Goal: Task Accomplishment & Management: Use online tool/utility

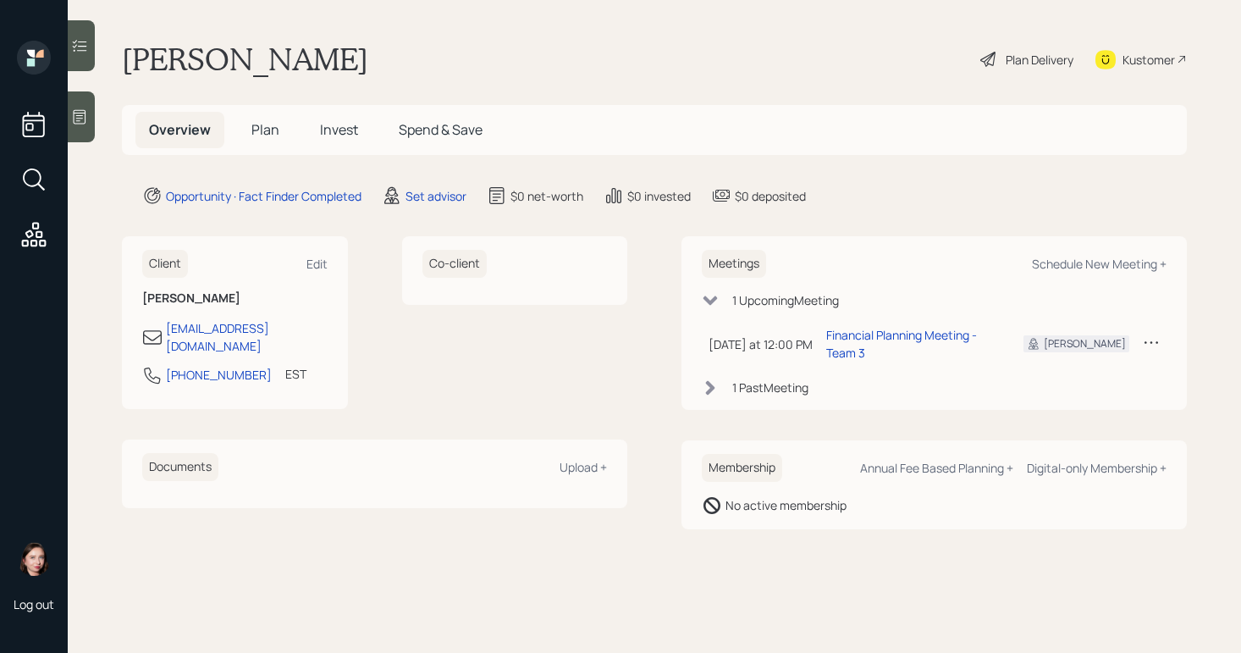
click at [82, 136] on div at bounding box center [81, 116] width 27 height 51
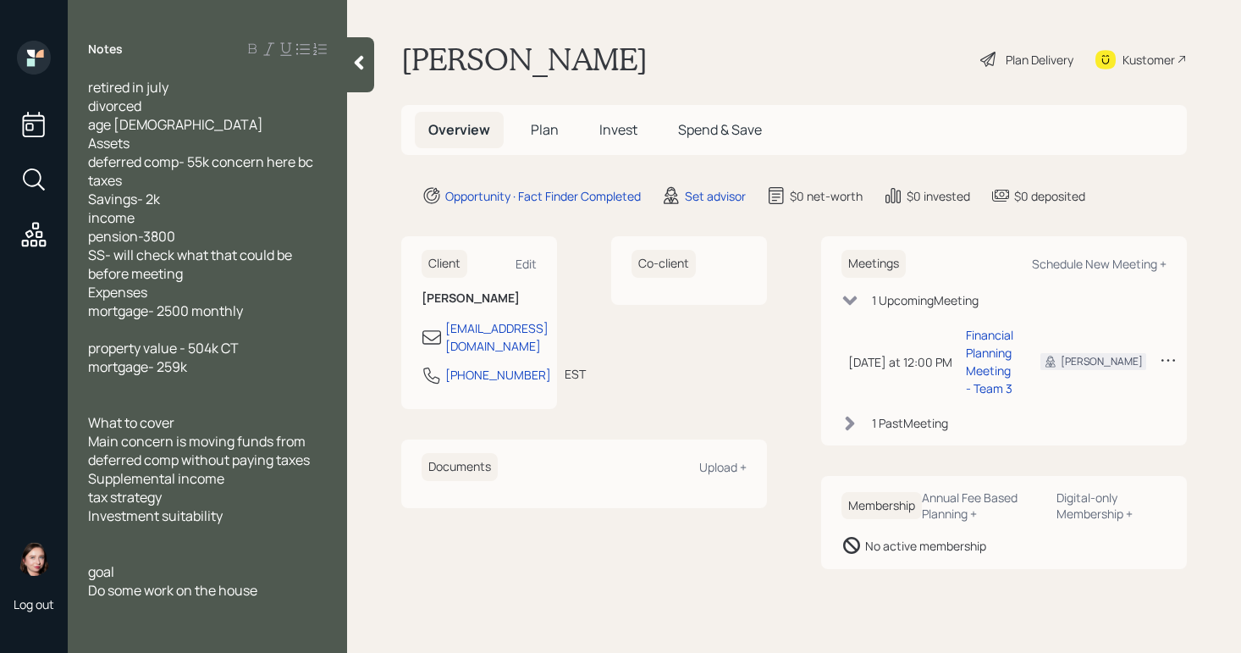
drag, startPoint x: 295, startPoint y: 163, endPoint x: 335, endPoint y: 176, distance: 42.8
click at [296, 163] on span "retired in july divorced age [DEMOGRAPHIC_DATA] Assets deferred comp- 55k conce…" at bounding box center [202, 199] width 228 height 242
